Goal: Find specific page/section: Find specific page/section

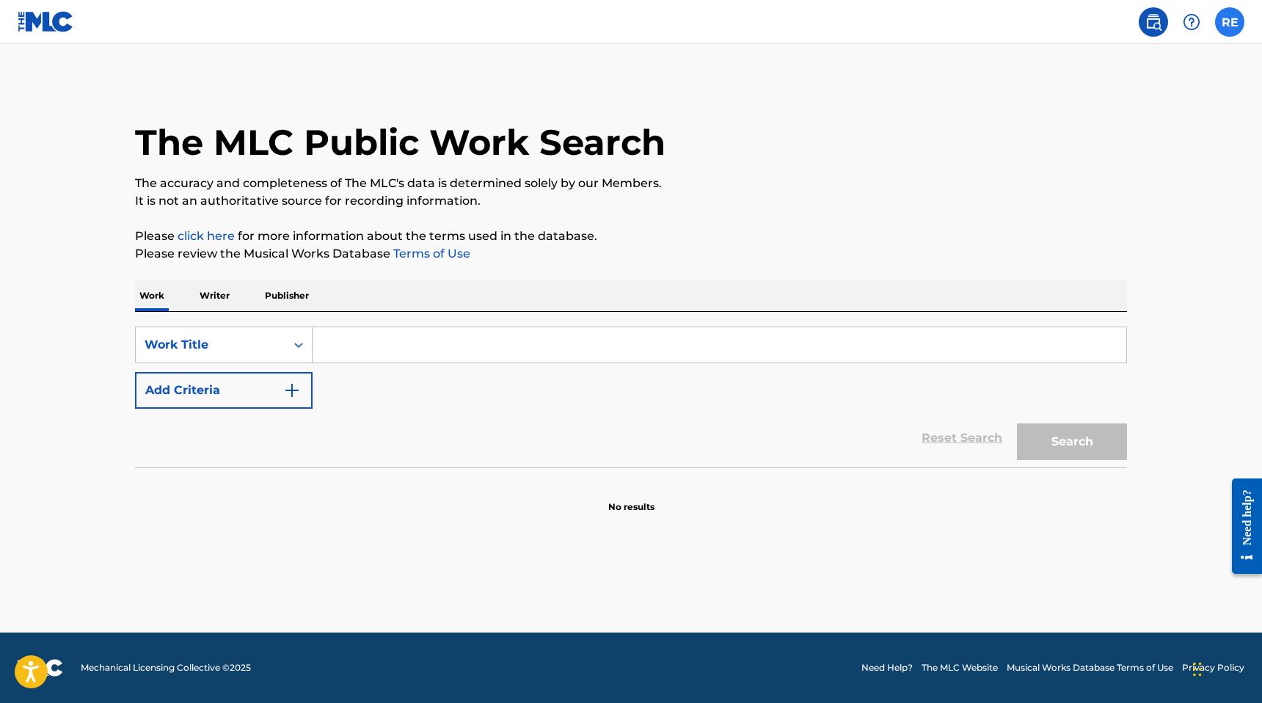
click at [1230, 20] on label at bounding box center [1229, 21] width 29 height 29
click at [1230, 22] on input "RE [PERSON_NAME] [EMAIL_ADDRESS][DOMAIN_NAME] Notification Preferences Profile …" at bounding box center [1230, 22] width 0 height 0
click at [1163, 109] on div "RE [PERSON_NAME] [EMAIL_ADDRESS][DOMAIN_NAME]" at bounding box center [1153, 94] width 182 height 80
click at [1230, 22] on input "RE [PERSON_NAME] [EMAIL_ADDRESS][DOMAIN_NAME] Notification Preferences Profile …" at bounding box center [1230, 22] width 0 height 0
click at [1097, 97] on h3 "RE" at bounding box center [1092, 94] width 29 height 26
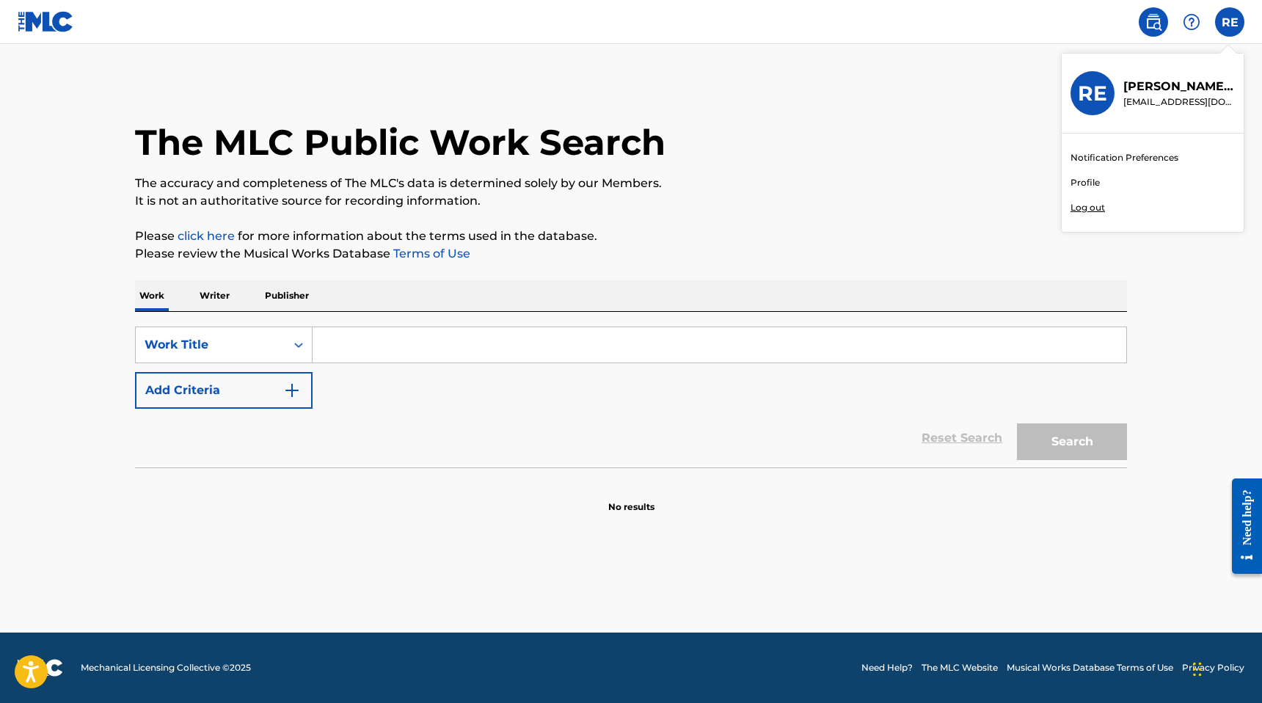
click at [1230, 22] on input "RE [PERSON_NAME] [EMAIL_ADDRESS][DOMAIN_NAME] Notification Preferences Profile …" at bounding box center [1230, 22] width 0 height 0
click at [903, 125] on div "The MLC Public Work Search" at bounding box center [631, 134] width 992 height 107
click at [216, 296] on p "Writer" at bounding box center [214, 295] width 39 height 31
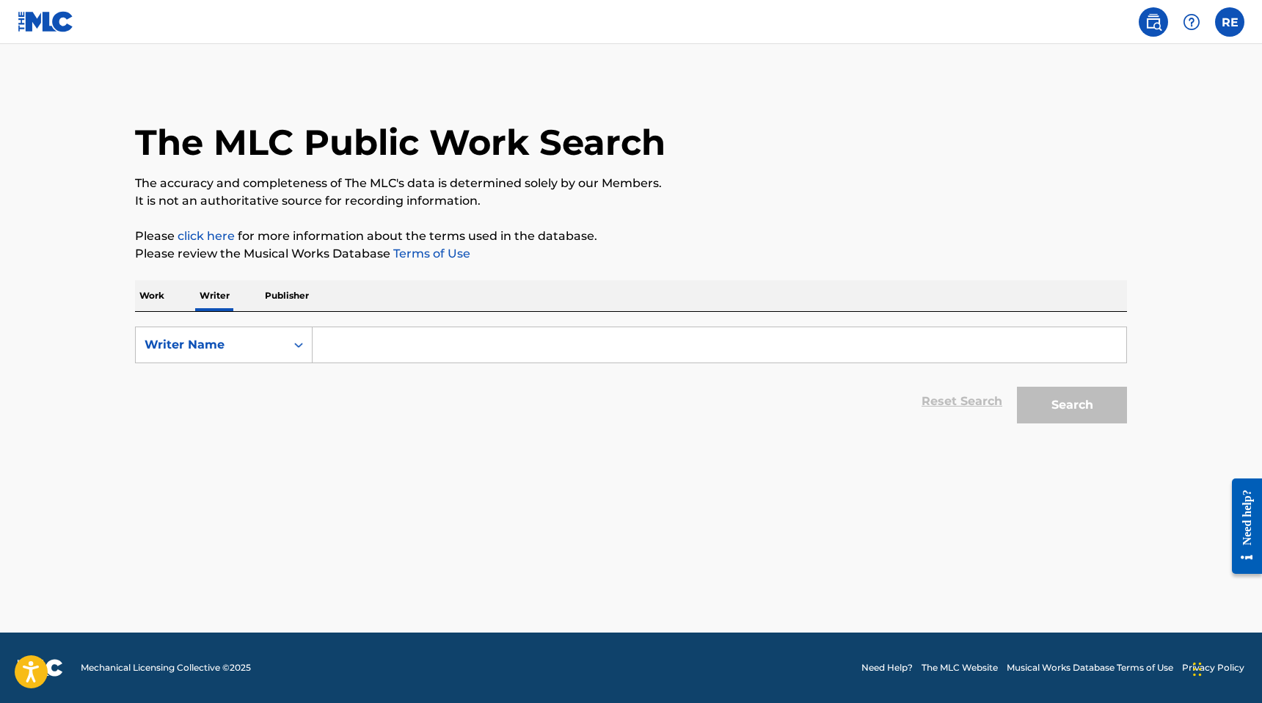
click at [265, 295] on p "Publisher" at bounding box center [286, 295] width 53 height 31
click at [53, 17] on img at bounding box center [46, 21] width 56 height 21
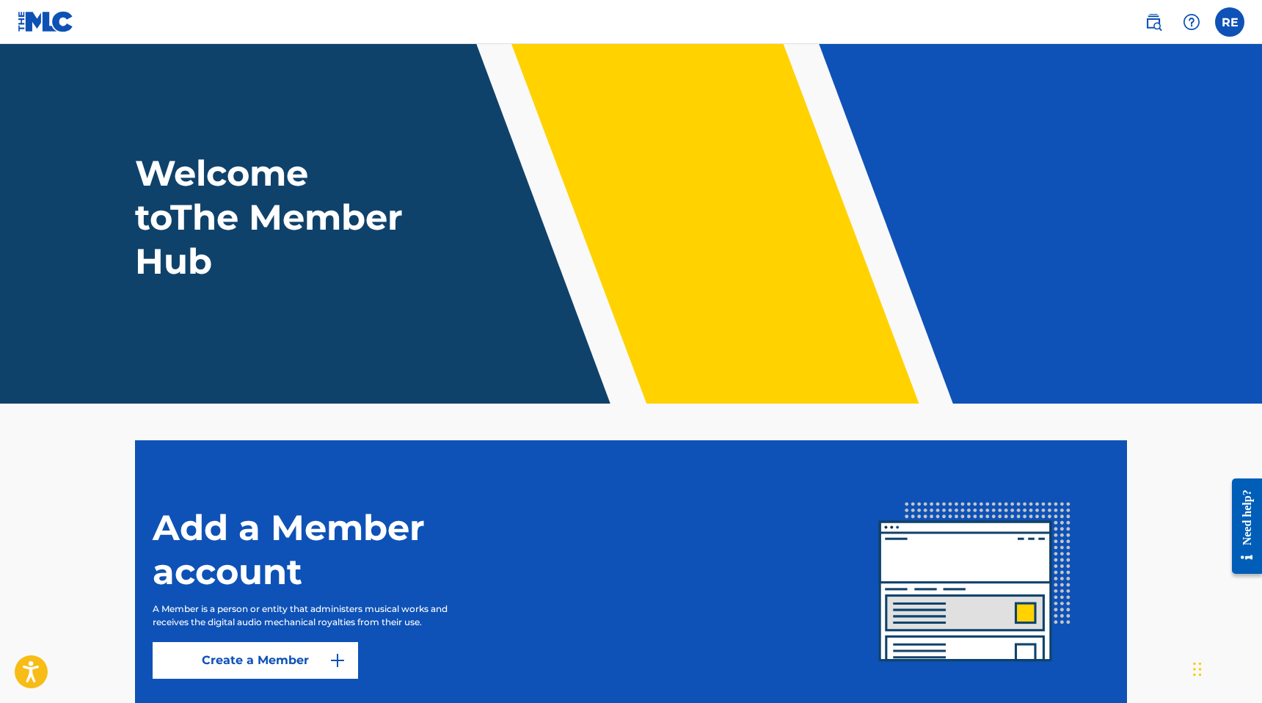
scroll to position [112, 0]
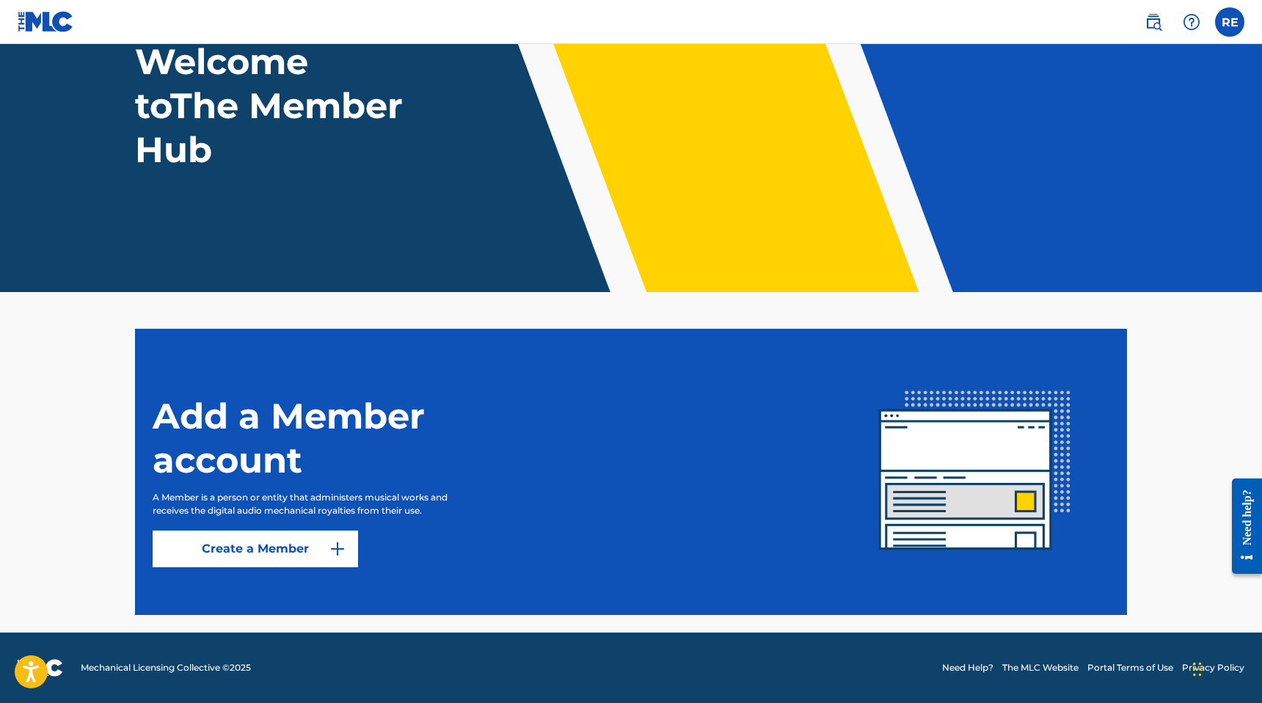
click at [982, 671] on link "Need Help?" at bounding box center [967, 667] width 51 height 13
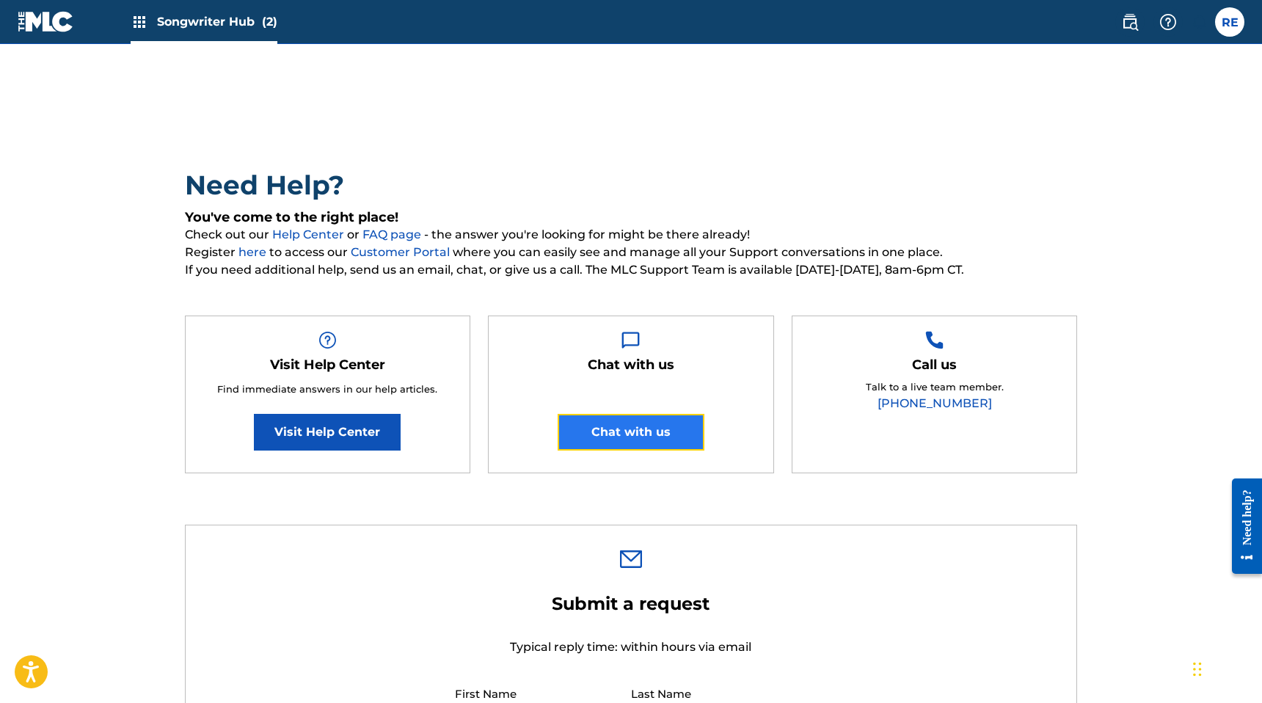
click at [632, 440] on button "Chat with us" at bounding box center [631, 432] width 147 height 37
click at [1230, 29] on label at bounding box center [1229, 21] width 29 height 29
click at [1230, 22] on input "RE [PERSON_NAME] [EMAIL_ADDRESS][DOMAIN_NAME] Notification Preferences Profile …" at bounding box center [1230, 22] width 0 height 0
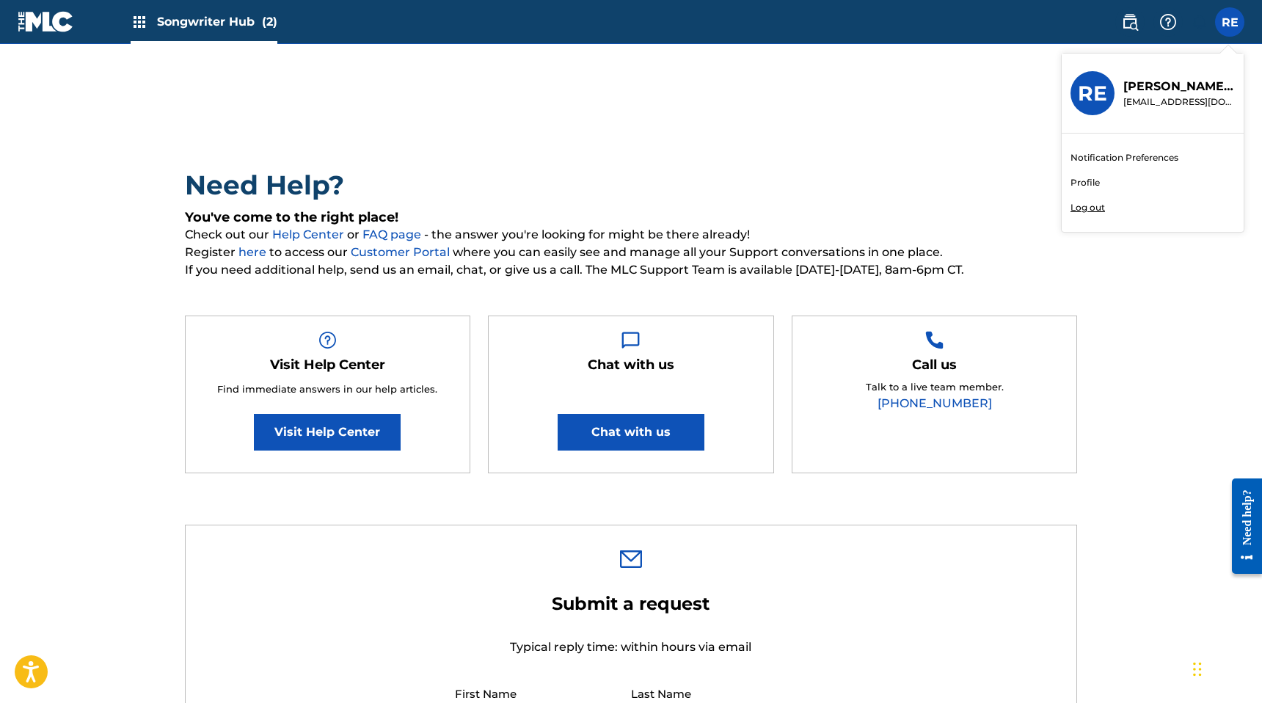
click at [1169, 94] on p "[PERSON_NAME]" at bounding box center [1179, 87] width 112 height 18
click at [1230, 22] on input "RE [PERSON_NAME] [EMAIL_ADDRESS][DOMAIN_NAME] Notification Preferences Profile …" at bounding box center [1230, 22] width 0 height 0
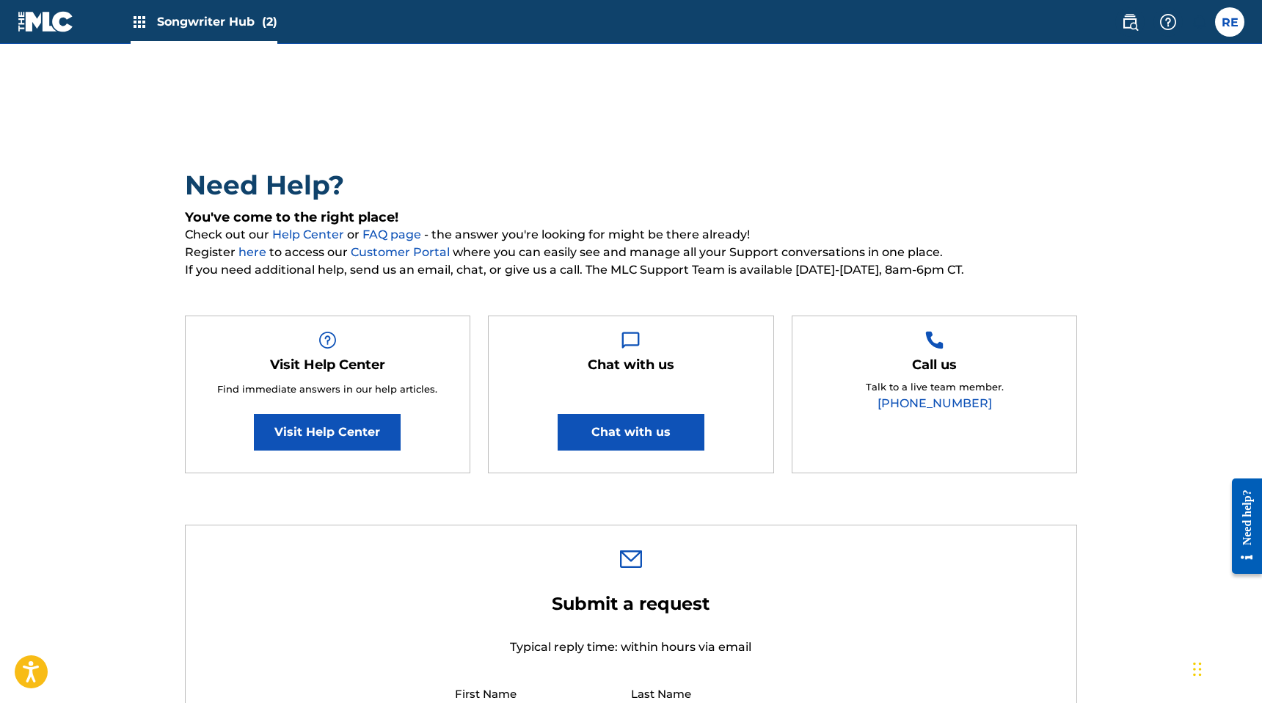
click at [230, 25] on span "Songwriter Hub (2)" at bounding box center [217, 21] width 120 height 17
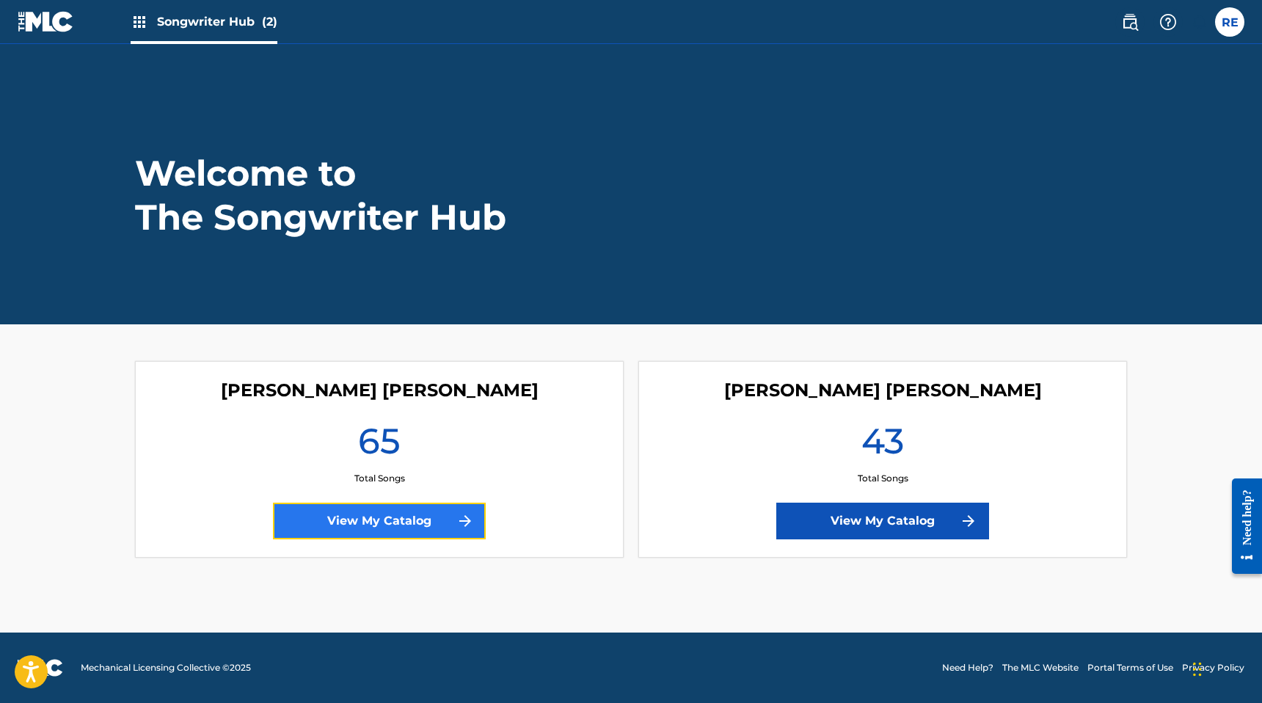
click at [386, 529] on link "View My Catalog" at bounding box center [379, 521] width 213 height 37
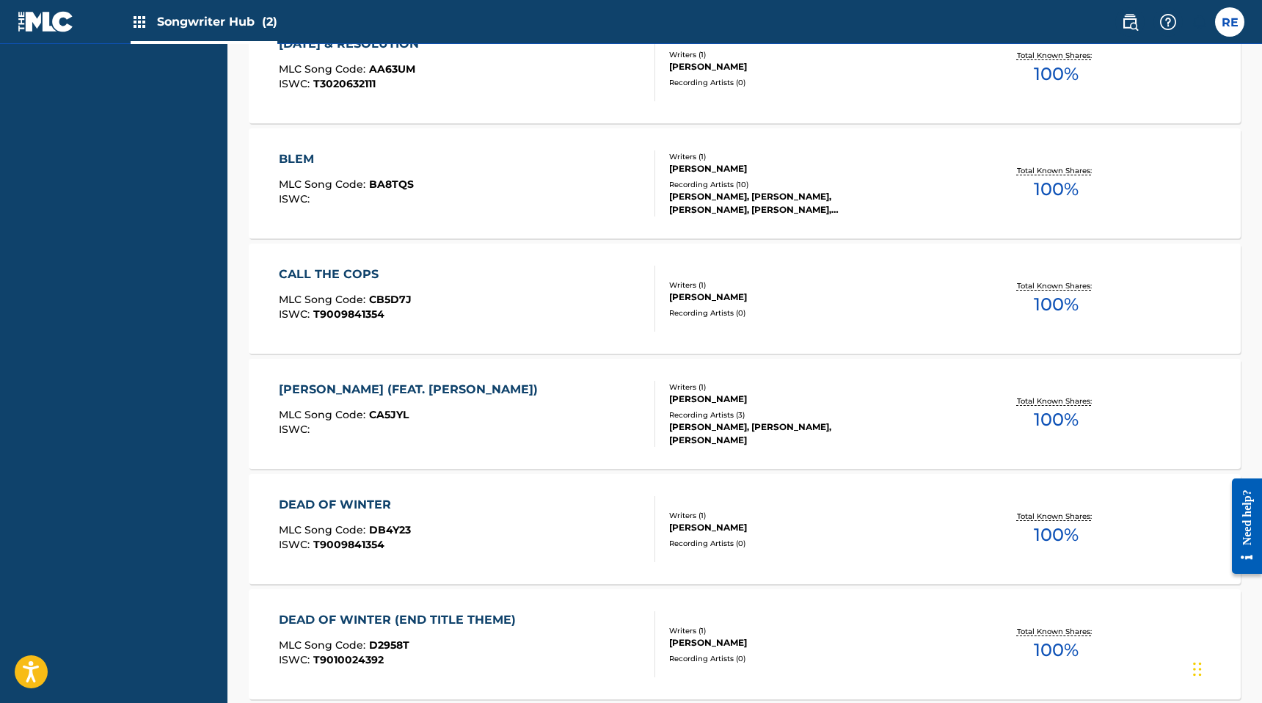
scroll to position [720, 0]
